Goal: Task Accomplishment & Management: Use online tool/utility

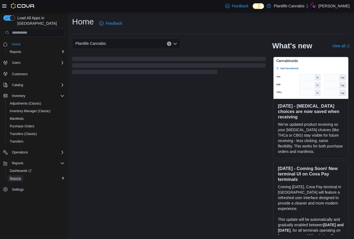
click at [22, 175] on link "Reports" at bounding box center [16, 178] width 16 height 7
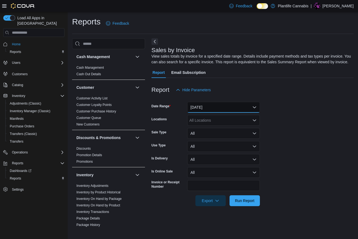
click at [202, 112] on button "Yesterday" at bounding box center [223, 107] width 73 height 11
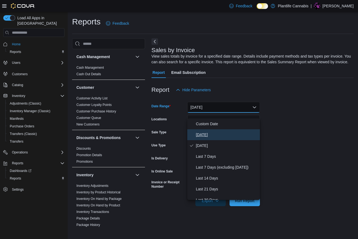
click at [203, 130] on button "Today" at bounding box center [223, 134] width 73 height 11
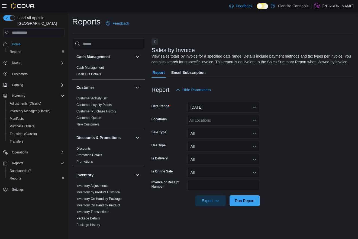
click at [207, 120] on form "Date Range Today Locations All Locations Sale Type All Use Type All Is Delivery…" at bounding box center [253, 150] width 202 height 111
click at [205, 124] on div "All Locations" at bounding box center [223, 120] width 73 height 11
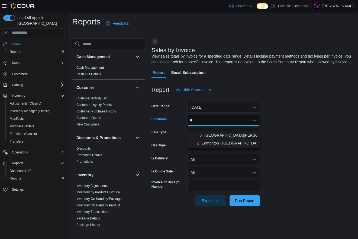
type input "**"
click at [217, 143] on span "Edmonton - Windermere Crossing" at bounding box center [232, 142] width 60 height 5
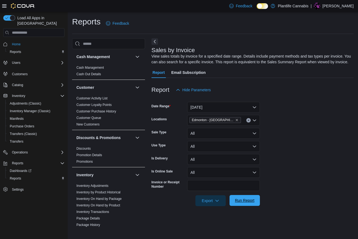
click at [250, 203] on span "Run Report" at bounding box center [245, 200] width 20 height 5
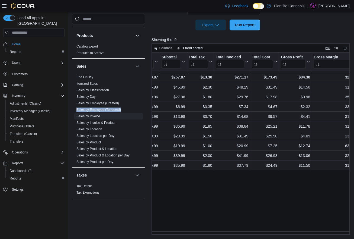
scroll to position [0, 338]
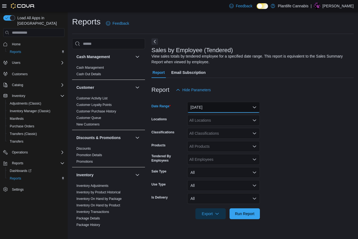
click at [196, 106] on button "Yesterday" at bounding box center [223, 107] width 73 height 11
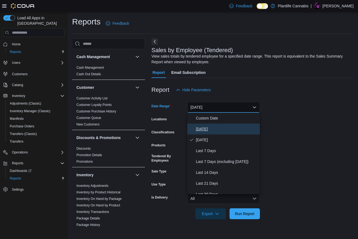
click at [202, 132] on button "Today" at bounding box center [223, 128] width 73 height 11
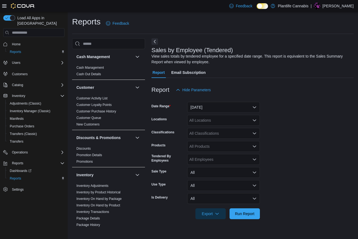
click at [202, 120] on div "All Locations" at bounding box center [223, 120] width 73 height 11
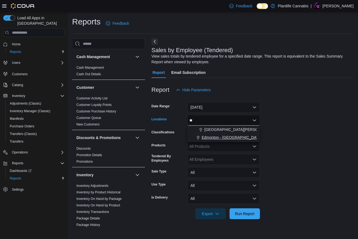
type input "**"
click at [227, 138] on span "Edmonton - Windermere Crossing" at bounding box center [232, 137] width 60 height 5
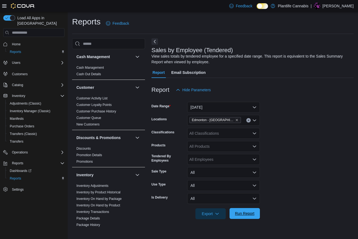
click at [253, 210] on span "Run Report" at bounding box center [245, 213] width 24 height 11
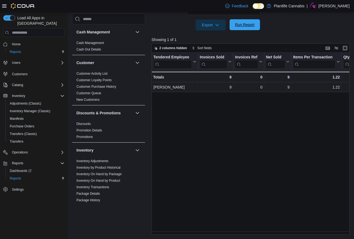
click at [249, 23] on span "Run Report" at bounding box center [245, 24] width 20 height 5
